Goal: Transaction & Acquisition: Purchase product/service

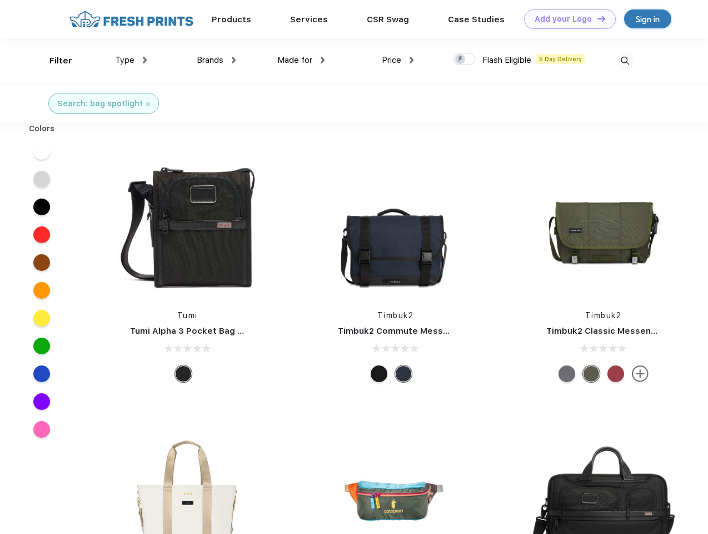
click at [566, 19] on link "Add your Logo Design Tool" at bounding box center [570, 18] width 92 height 19
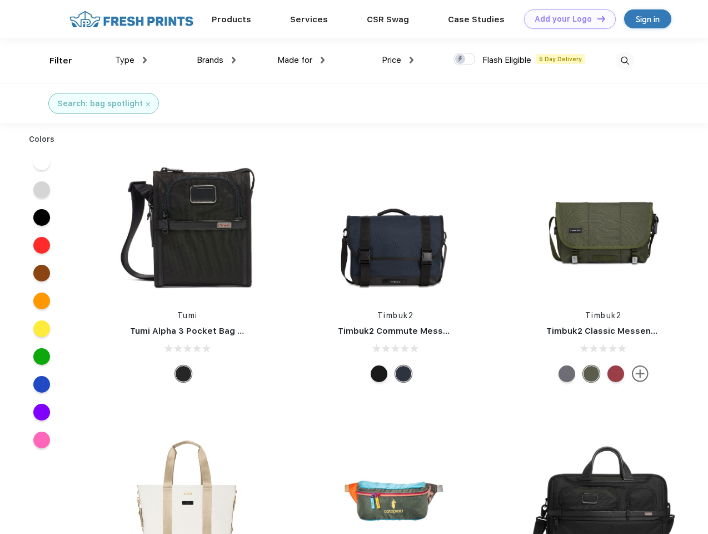
click at [0, 0] on div "Design Tool" at bounding box center [0, 0] width 0 height 0
click at [597, 18] on link "Add your Logo Design Tool" at bounding box center [570, 18] width 92 height 19
click at [53, 61] on div "Filter" at bounding box center [60, 60] width 23 height 13
click at [131, 60] on span "Type" at bounding box center [124, 60] width 19 height 10
click at [216, 60] on span "Brands" at bounding box center [210, 60] width 27 height 10
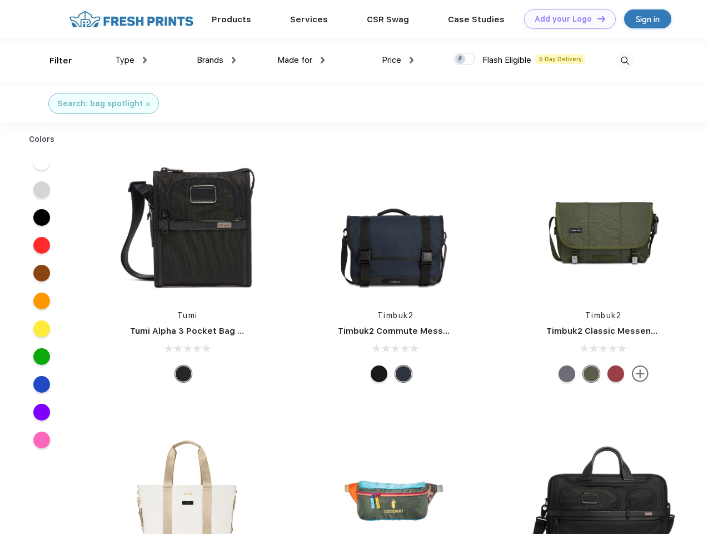
click at [301, 60] on span "Made for" at bounding box center [294, 60] width 35 height 10
click at [398, 60] on span "Price" at bounding box center [391, 60] width 19 height 10
click at [465, 59] on div at bounding box center [465, 59] width 22 height 12
click at [461, 59] on input "checkbox" at bounding box center [457, 55] width 7 height 7
click at [625, 61] on img at bounding box center [625, 61] width 18 height 18
